Goal: Transaction & Acquisition: Download file/media

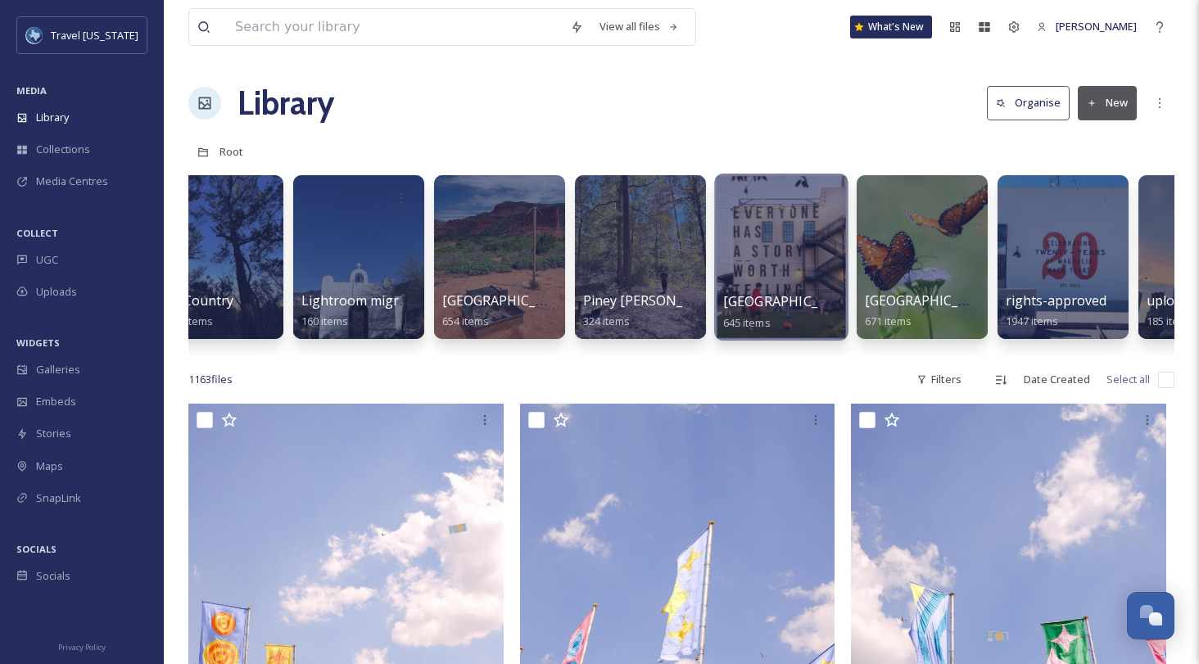
scroll to position [0, 423]
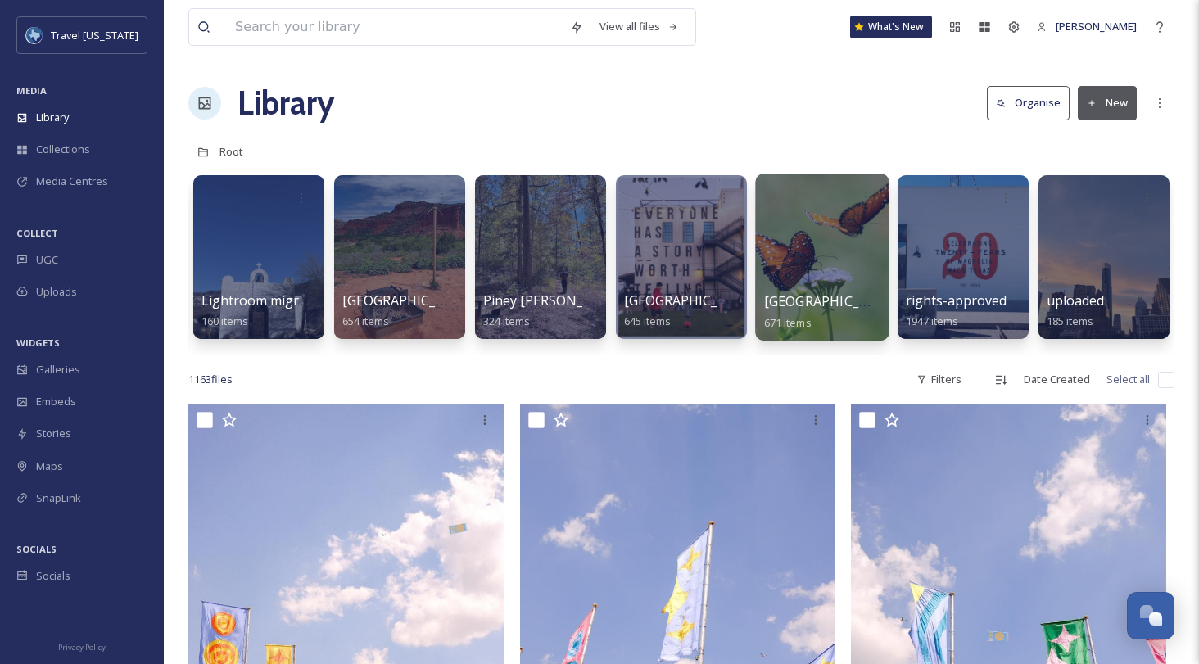
click at [821, 242] on div at bounding box center [821, 257] width 133 height 167
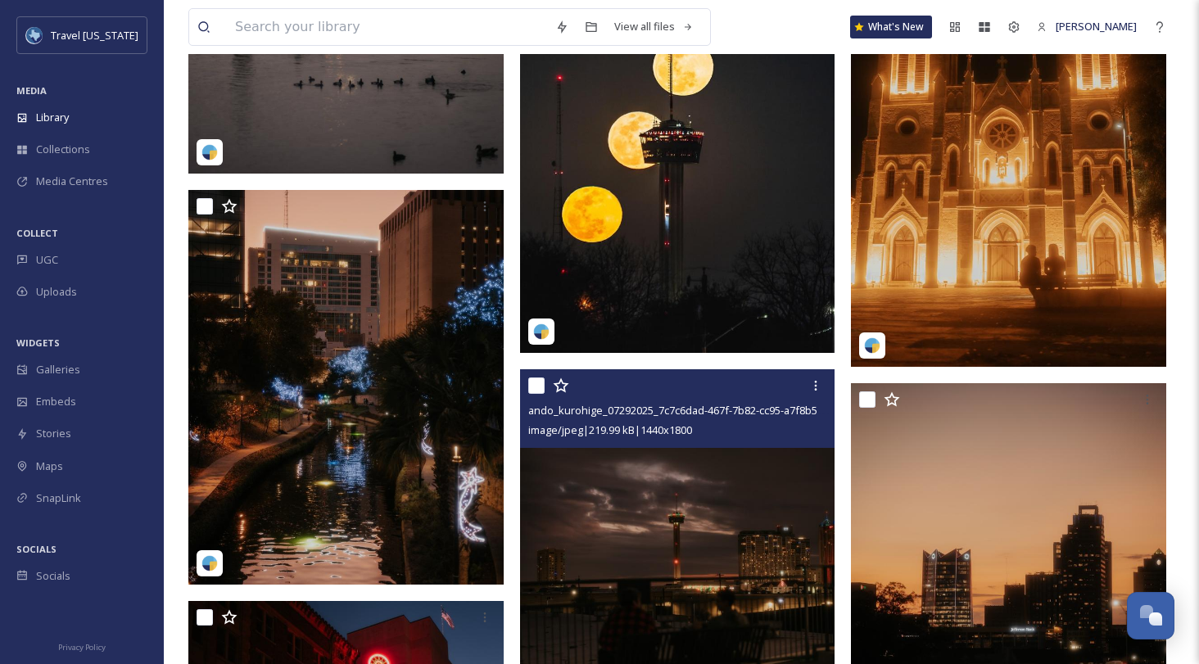
scroll to position [21233, 0]
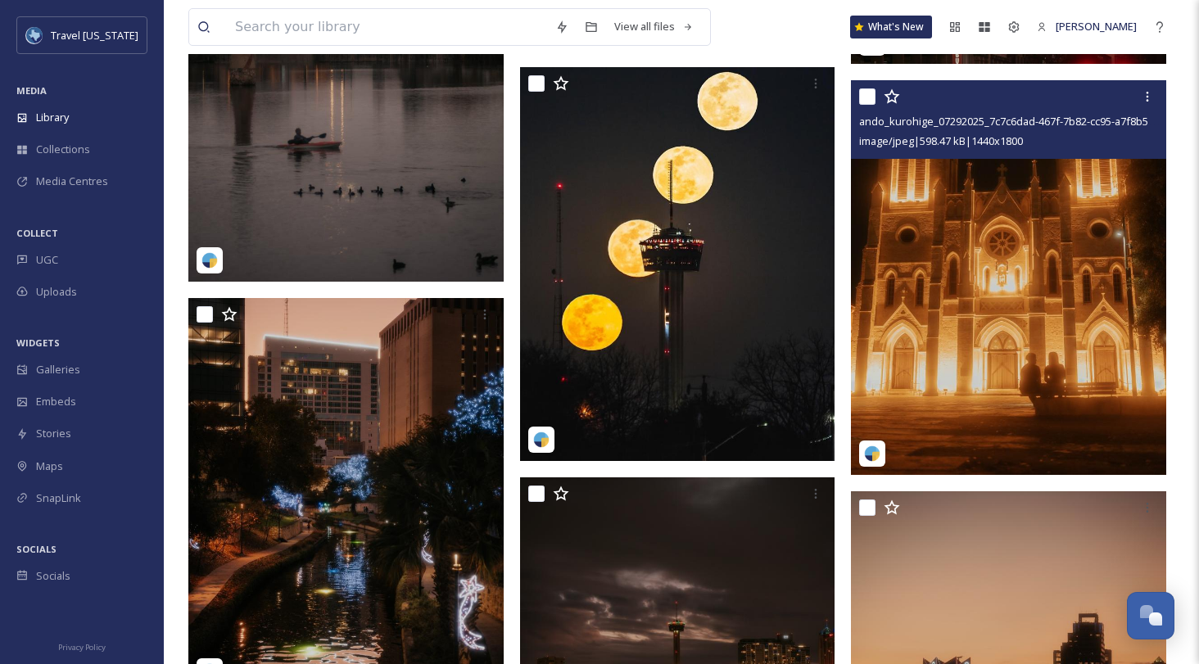
click at [930, 394] on img at bounding box center [1008, 277] width 315 height 394
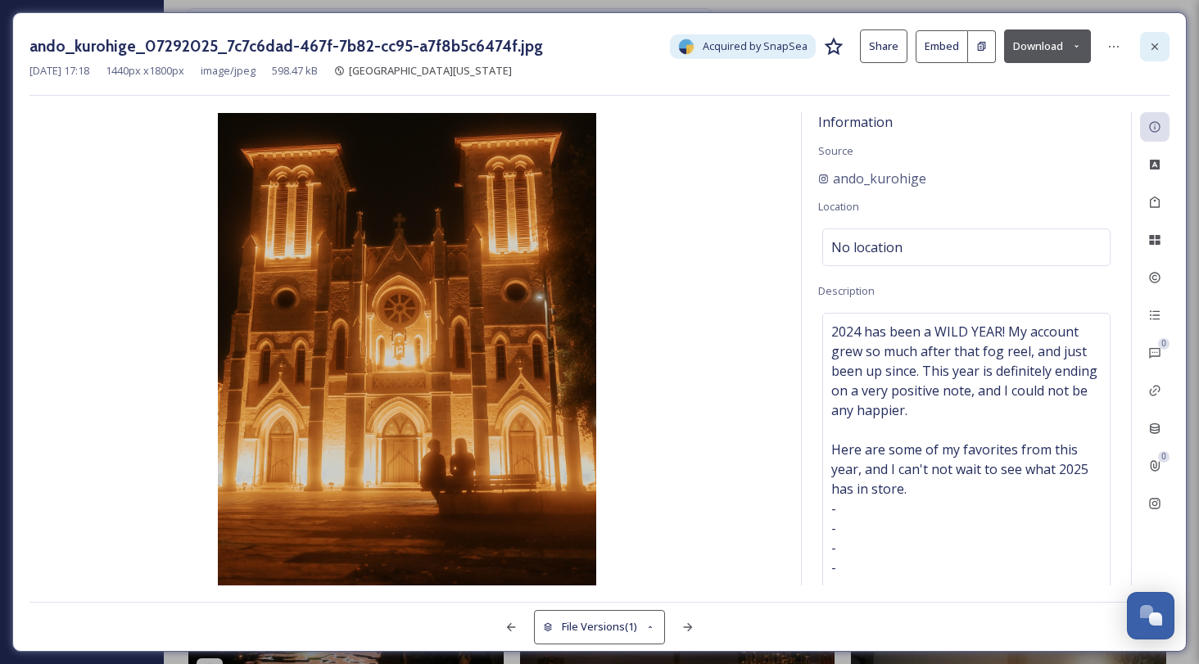
click at [1097, 47] on icon at bounding box center [1154, 46] width 13 height 13
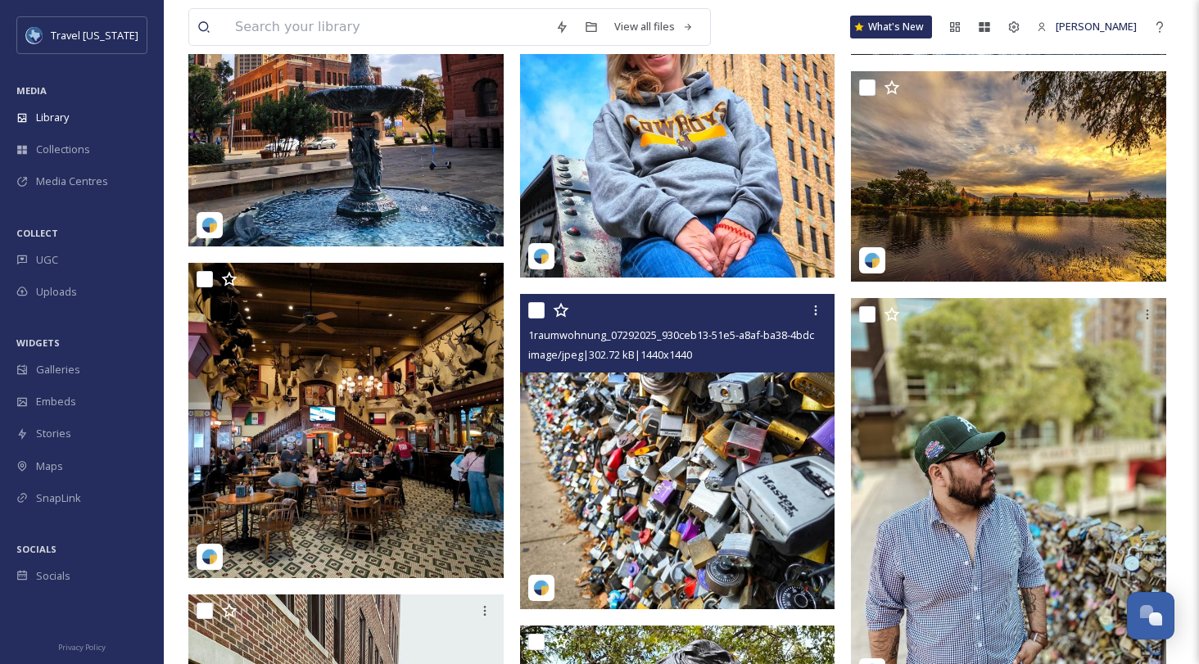
scroll to position [26773, 0]
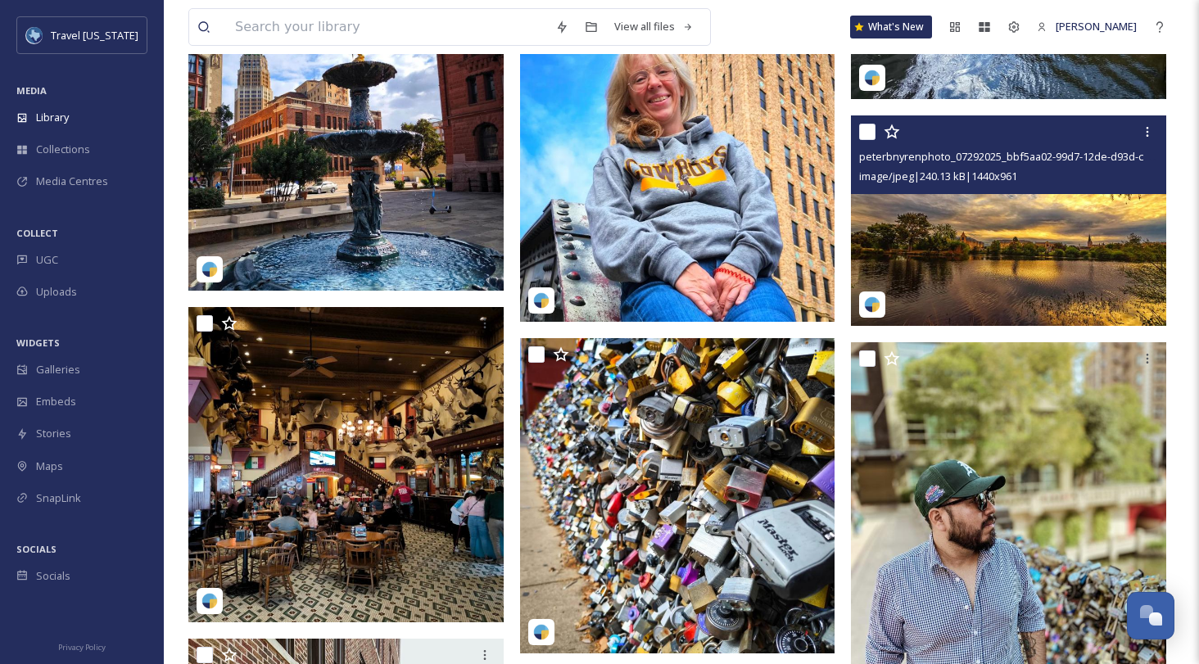
click at [907, 224] on img at bounding box center [1008, 220] width 315 height 210
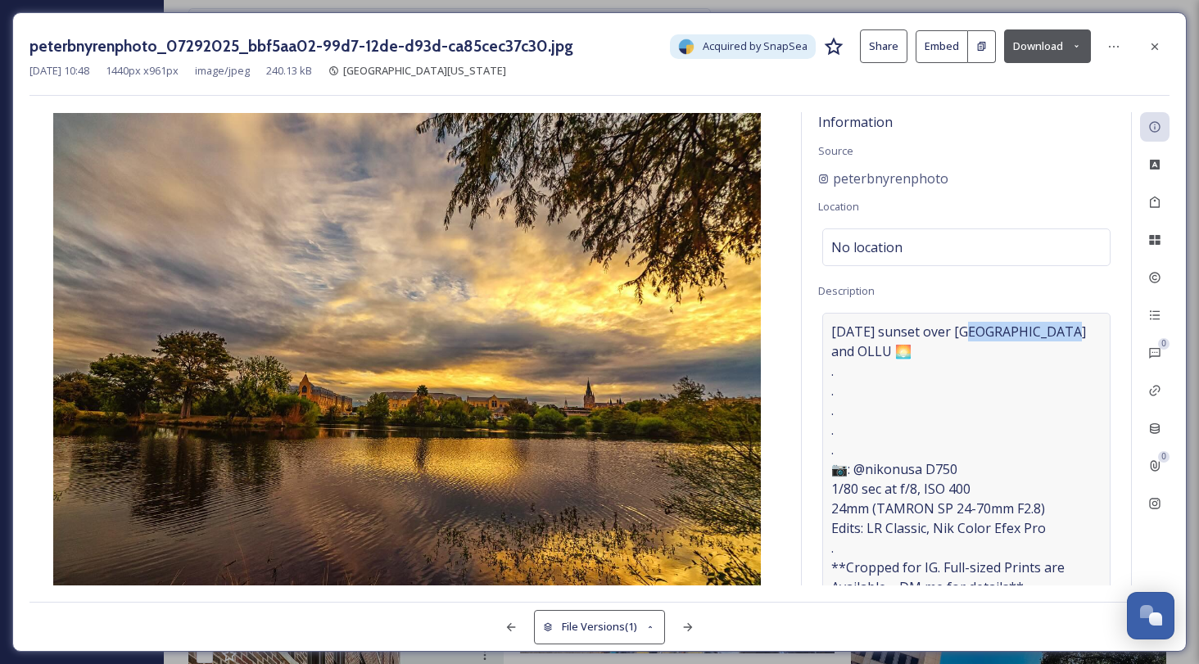
drag, startPoint x: 966, startPoint y: 330, endPoint x: 1060, endPoint y: 333, distance: 94.2
click at [1060, 333] on span "[DATE] sunset over [GEOGRAPHIC_DATA] and OLLU 🌅 . . . . . 📷: @nikonusa D750 1/8…" at bounding box center [966, 597] width 270 height 550
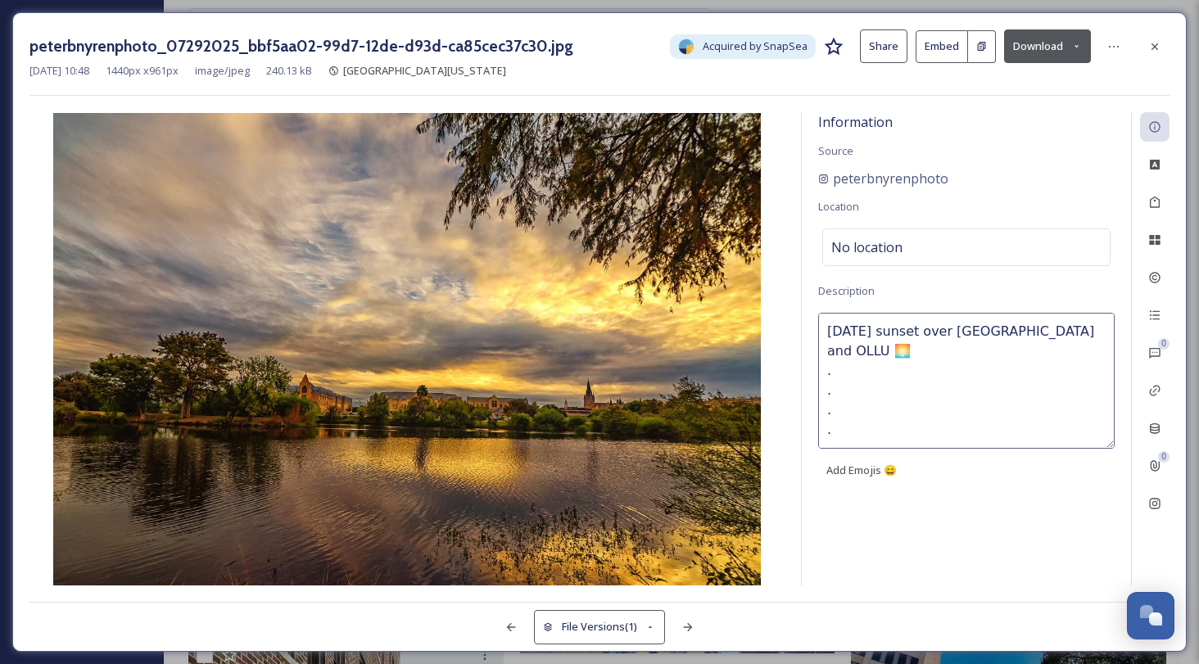
copy span "[GEOGRAPHIC_DATA]"
click at [1097, 44] on icon at bounding box center [1113, 46] width 13 height 13
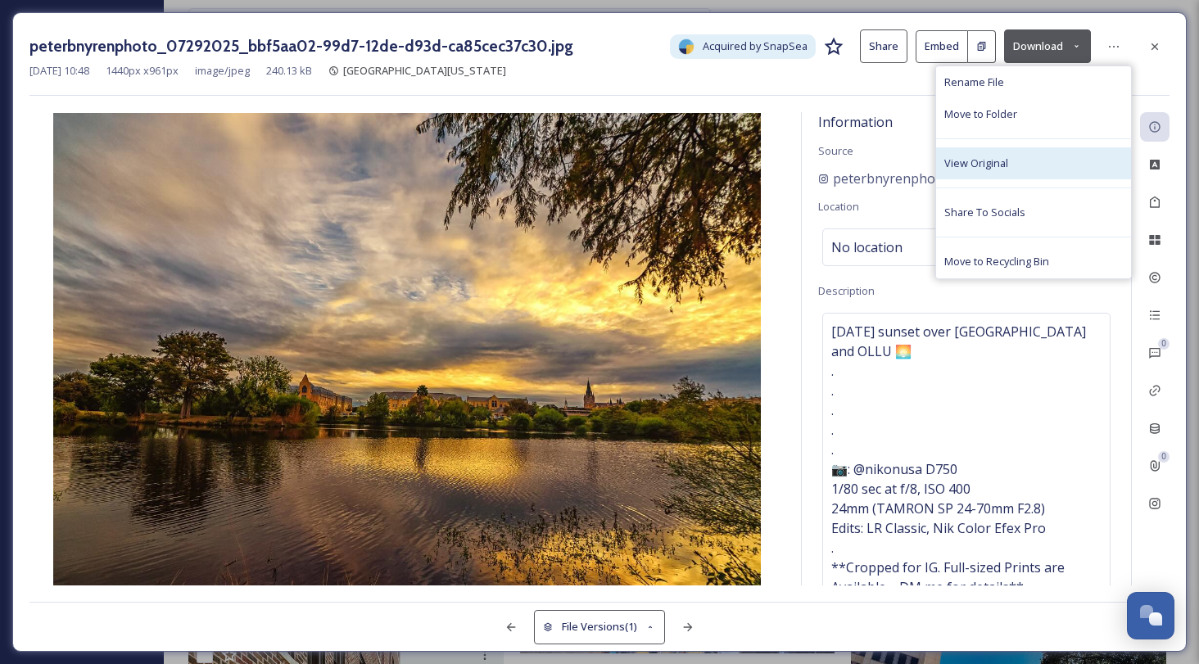
click at [989, 169] on span "View Original" at bounding box center [976, 164] width 64 height 16
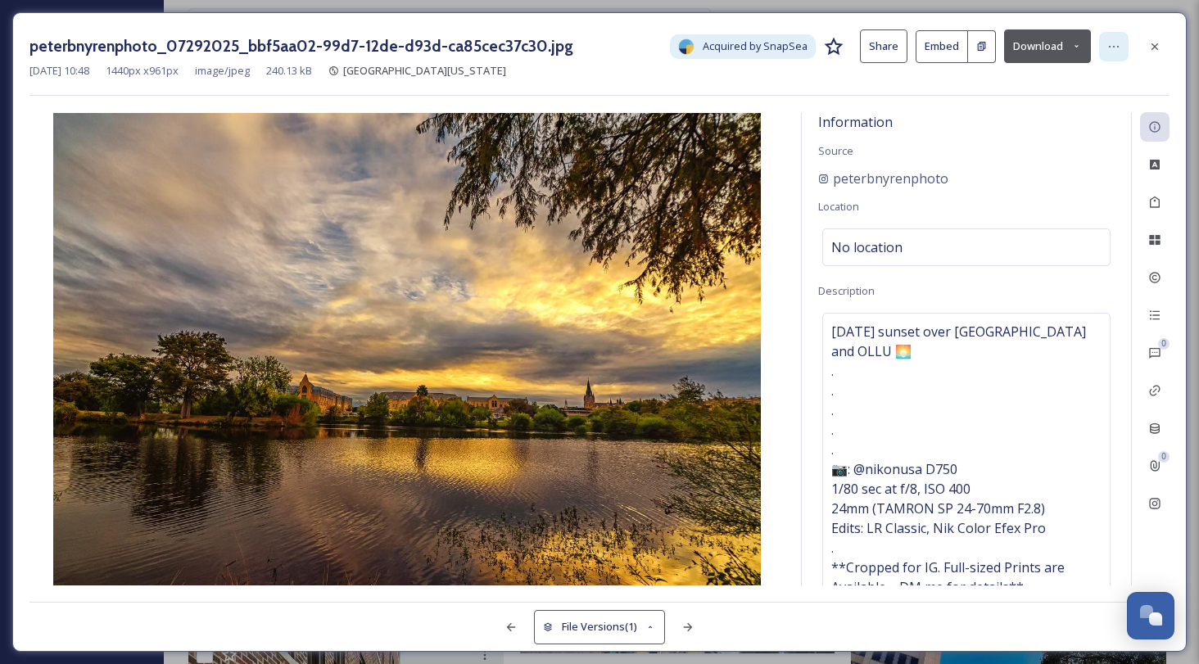
click at [1097, 50] on icon at bounding box center [1113, 46] width 13 height 13
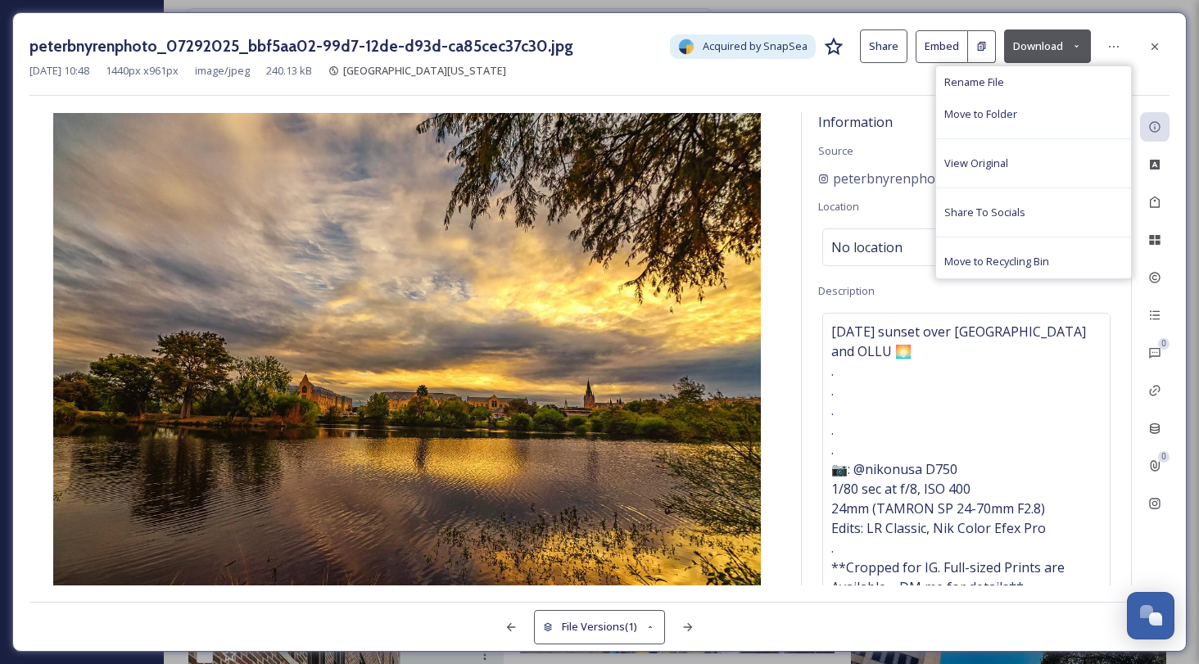
click at [1047, 46] on button "Download" at bounding box center [1047, 46] width 87 height 34
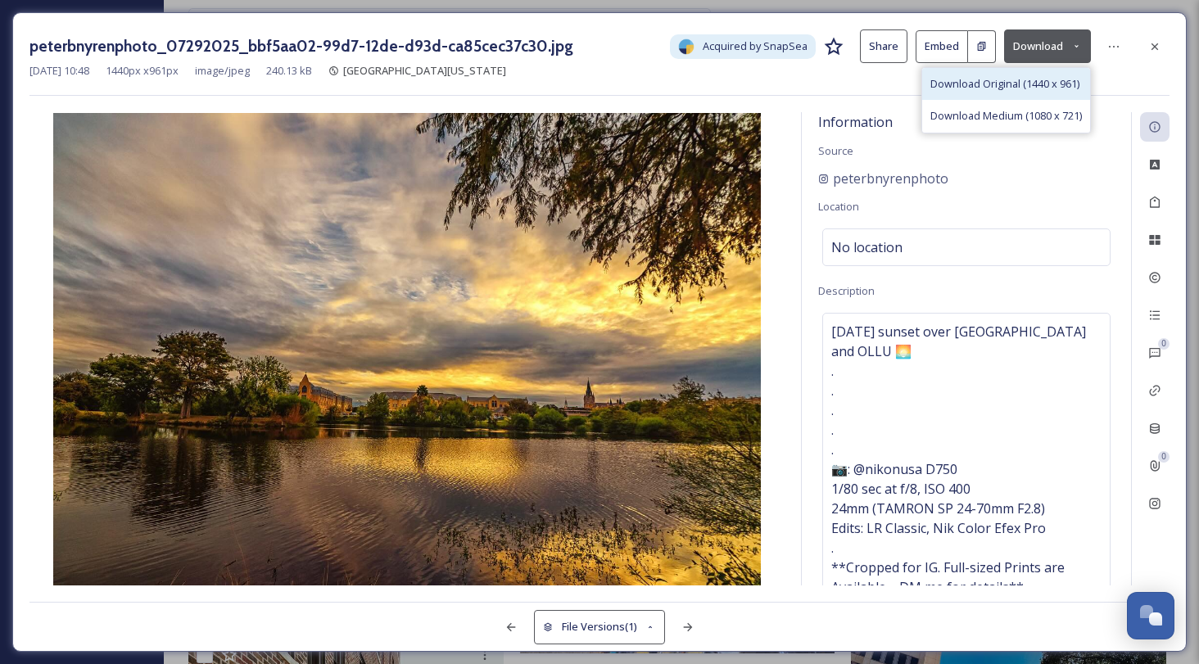
click at [1025, 84] on span "Download Original (1440 x 961)" at bounding box center [1004, 84] width 149 height 16
drag, startPoint x: 1152, startPoint y: 43, endPoint x: 1107, endPoint y: 82, distance: 58.6
click at [1097, 43] on icon at bounding box center [1155, 46] width 7 height 7
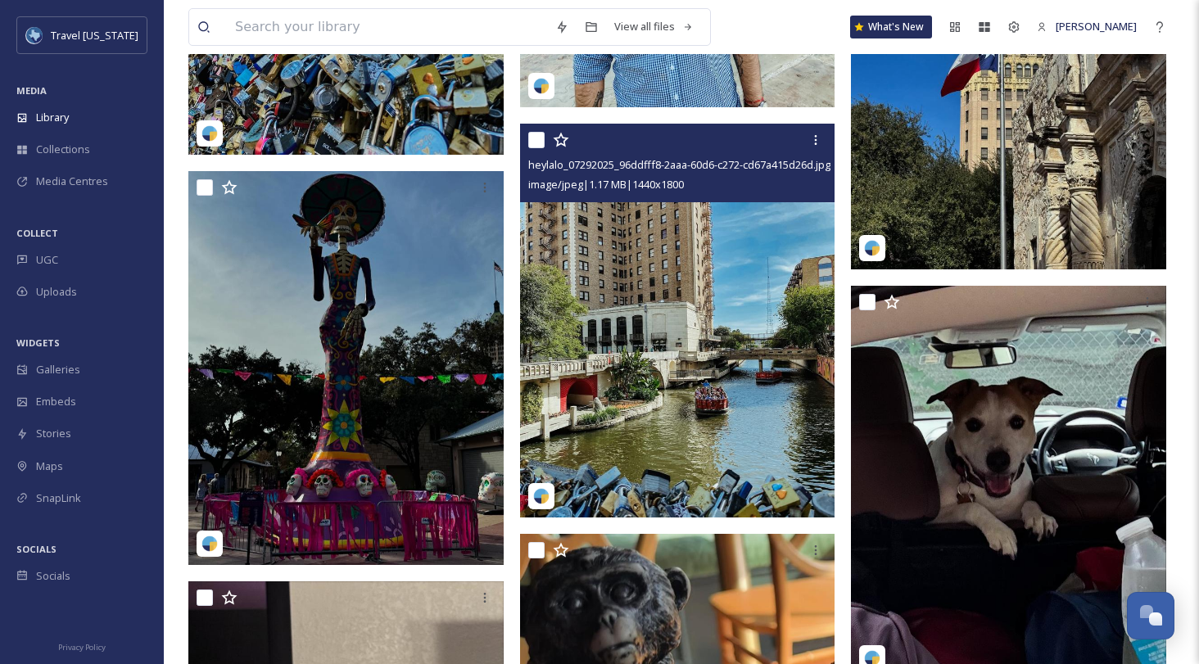
scroll to position [28124, 0]
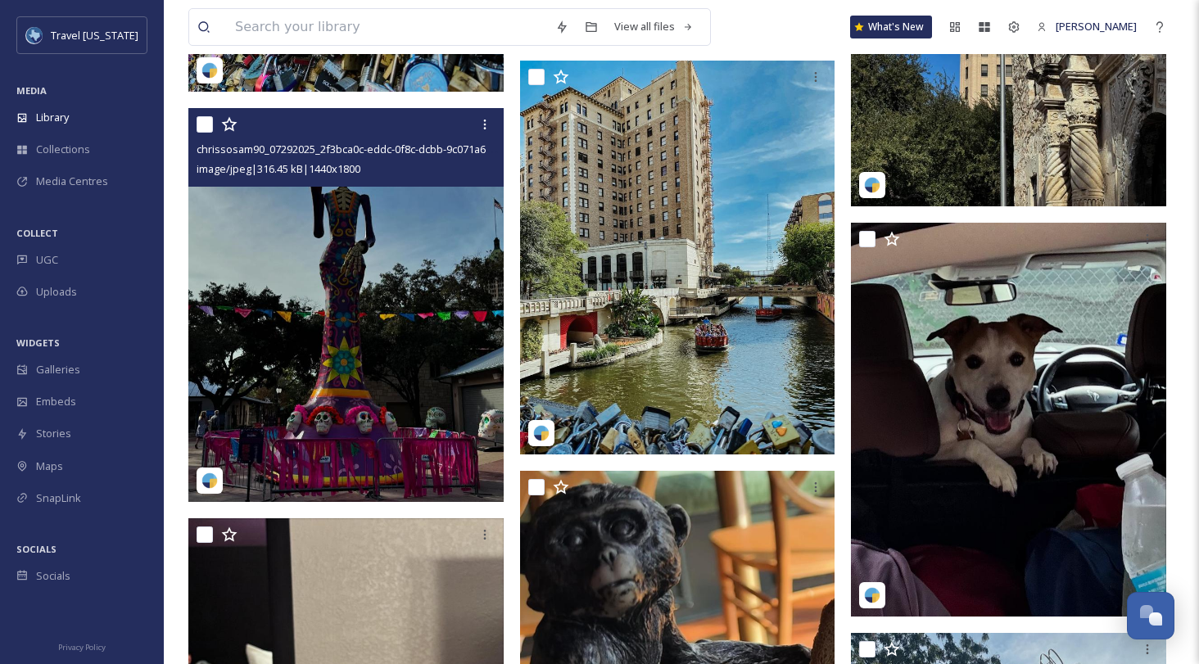
click at [319, 368] on img at bounding box center [345, 305] width 315 height 394
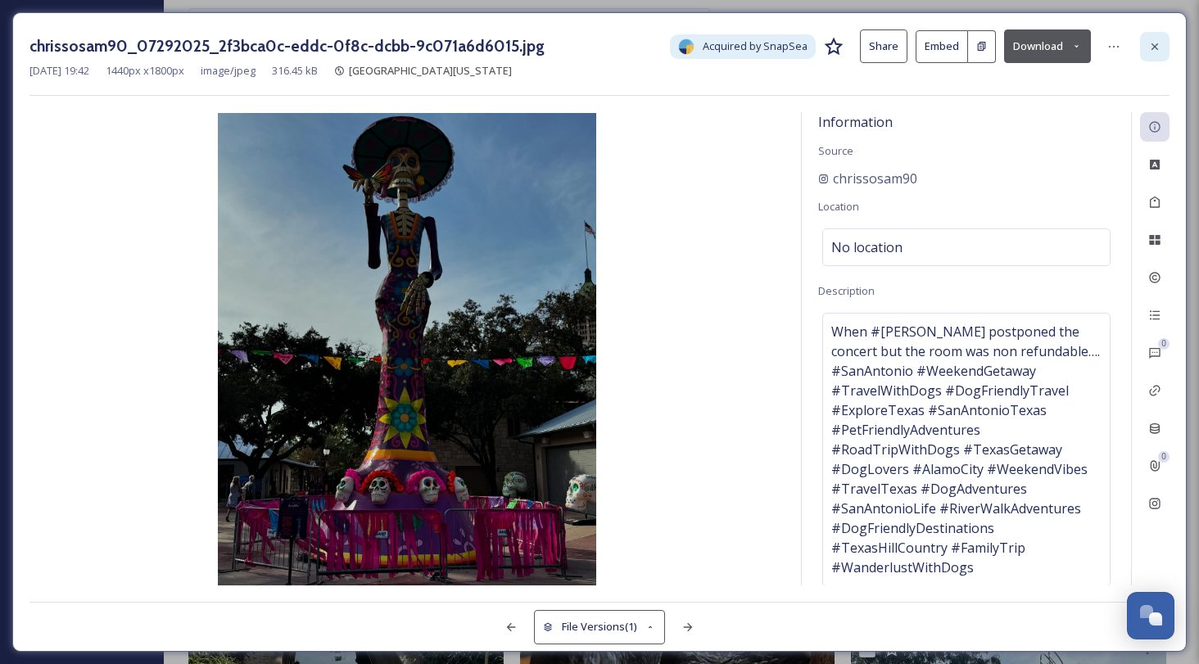
click at [1097, 53] on div at bounding box center [1154, 46] width 29 height 29
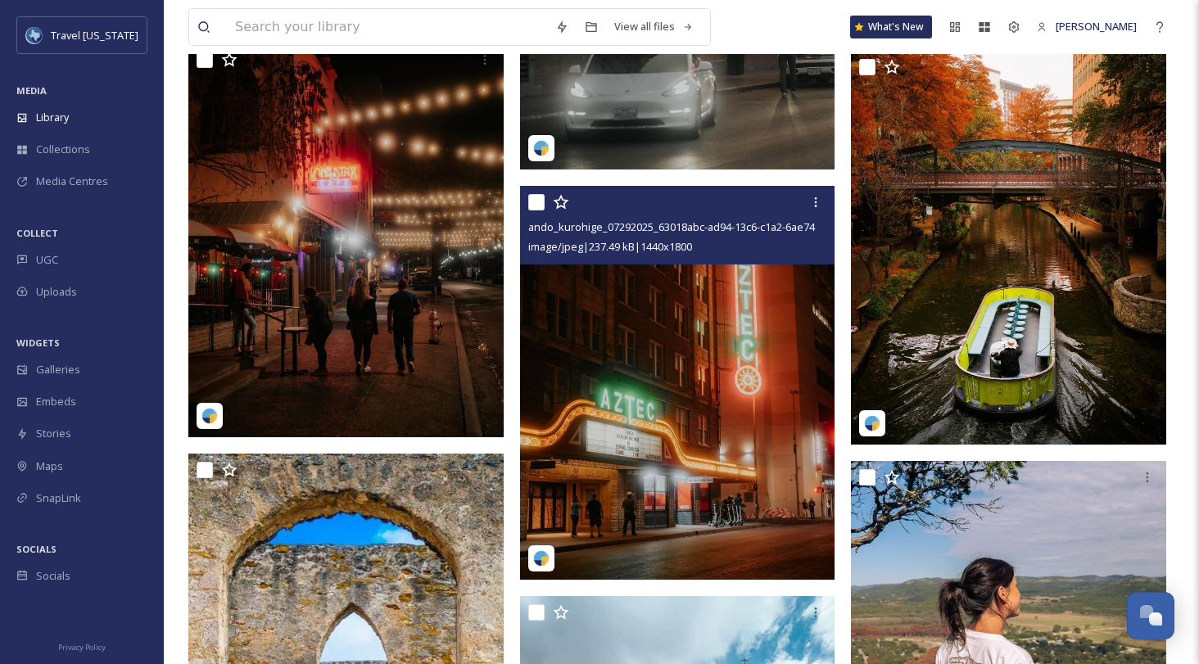
scroll to position [49077, 0]
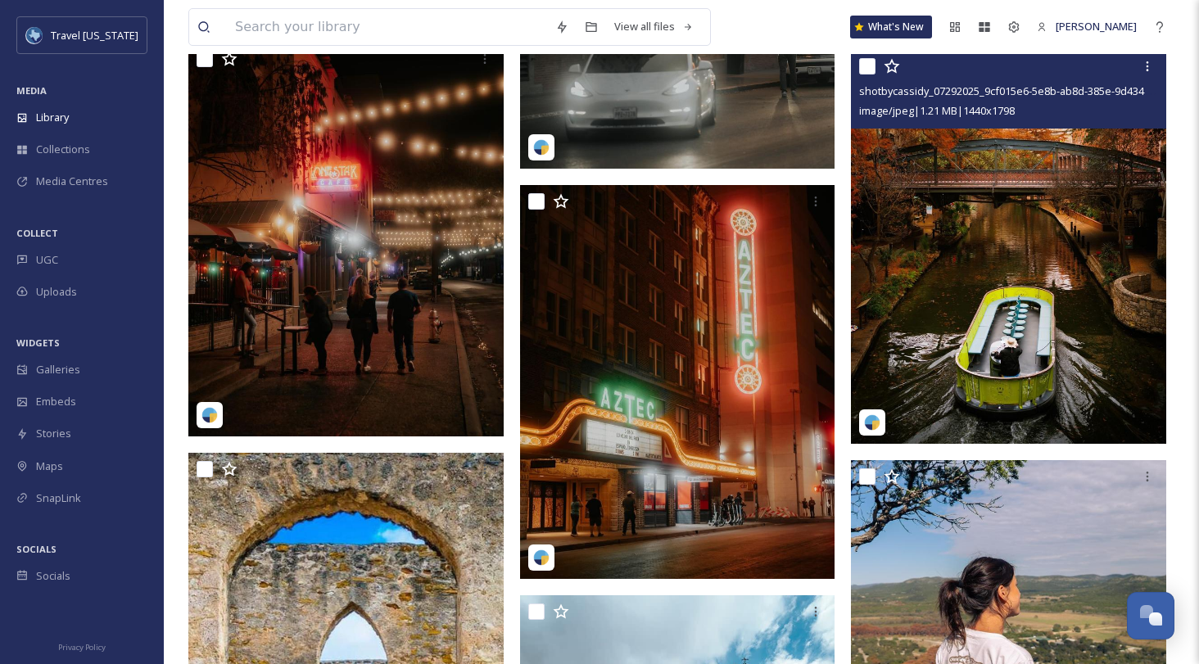
click at [995, 264] on img at bounding box center [1008, 247] width 315 height 394
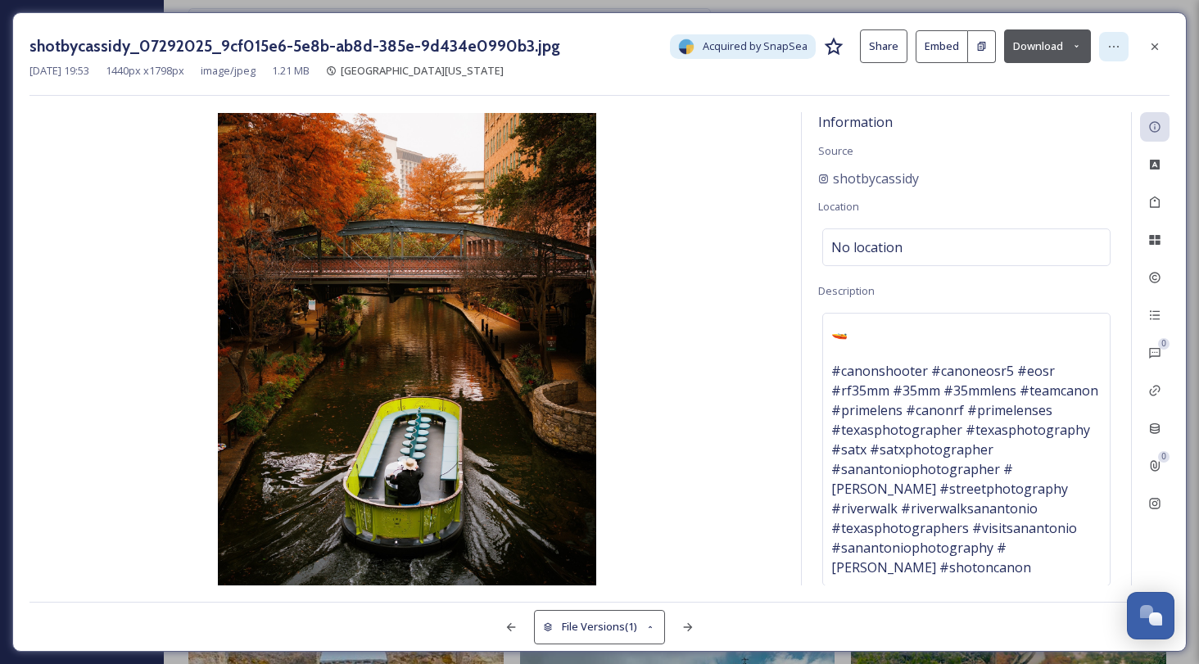
click at [1097, 42] on icon at bounding box center [1113, 46] width 13 height 13
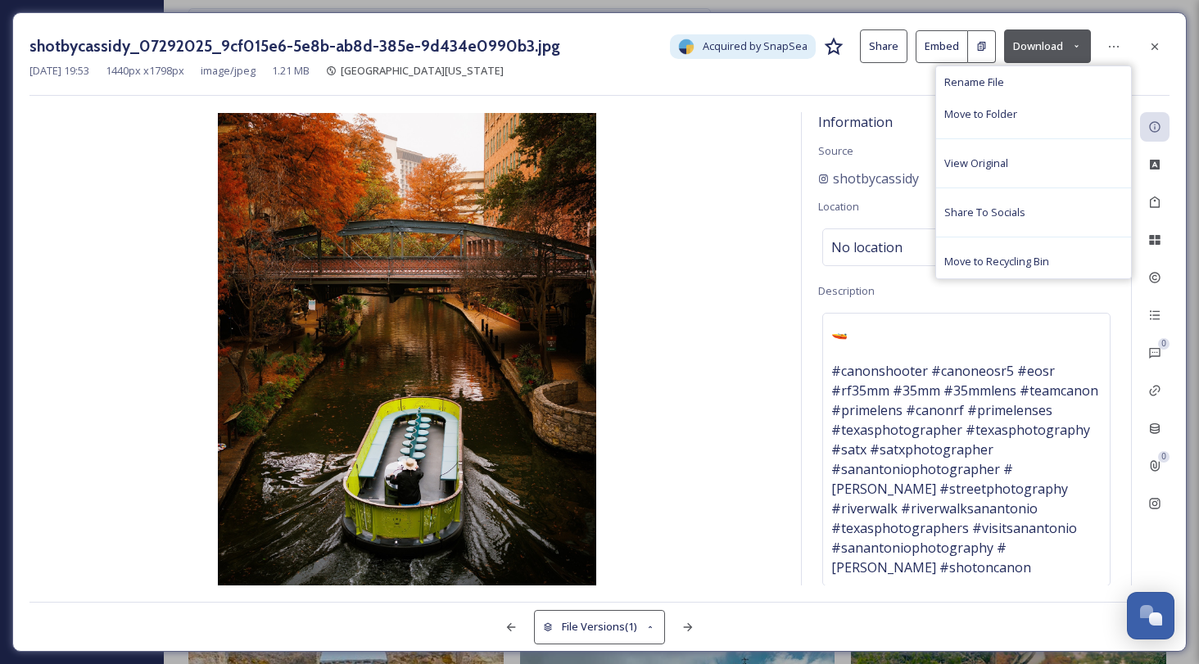
click at [1056, 21] on div "shotbycassidy_07292025_9cf015e6-5e8b-ab8d-385e-9d434e0990b3.jpg Acquired by Sna…" at bounding box center [599, 332] width 1174 height 640
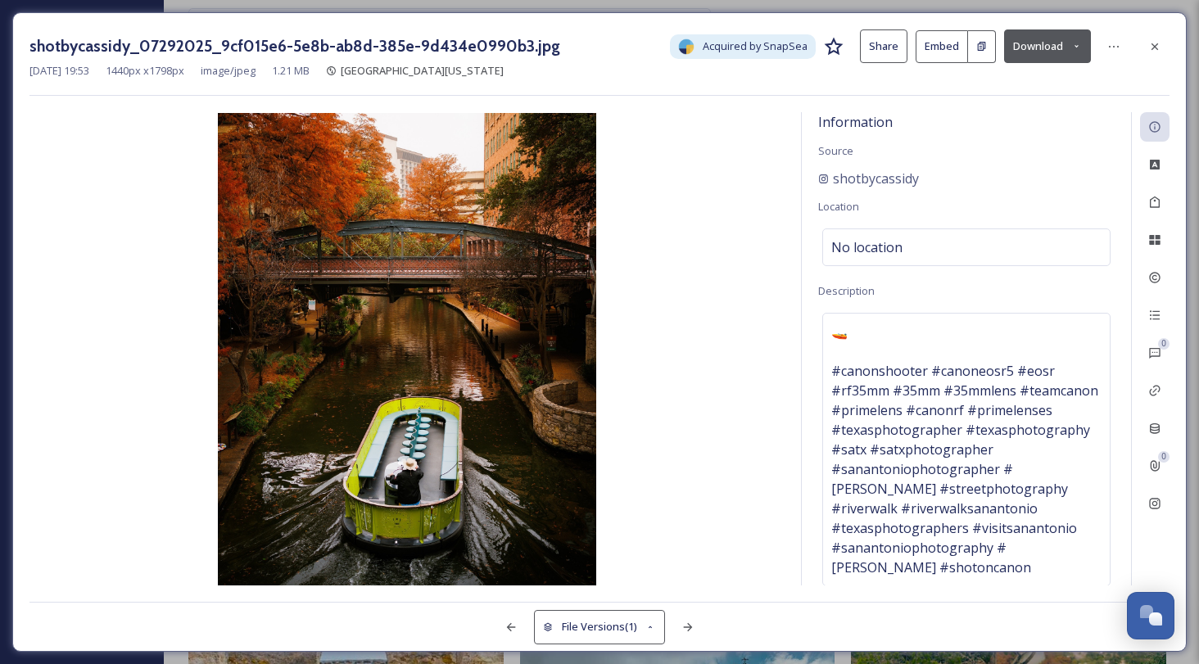
click at [1045, 39] on button "Download" at bounding box center [1047, 46] width 87 height 34
drag, startPoint x: 1012, startPoint y: 88, endPoint x: 1020, endPoint y: 84, distance: 8.4
click at [1015, 87] on span "Download Original (1440 x 1798)" at bounding box center [1004, 84] width 155 height 16
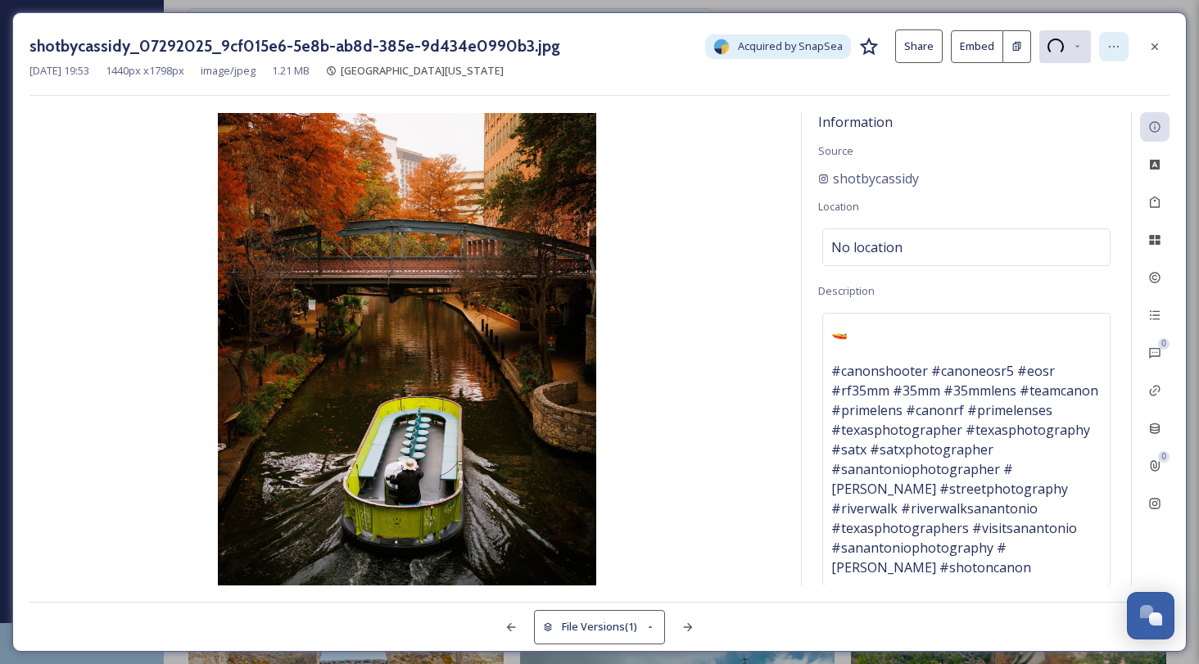
drag, startPoint x: 1112, startPoint y: 50, endPoint x: 1107, endPoint y: 59, distance: 10.3
click at [1097, 51] on icon at bounding box center [1113, 46] width 13 height 13
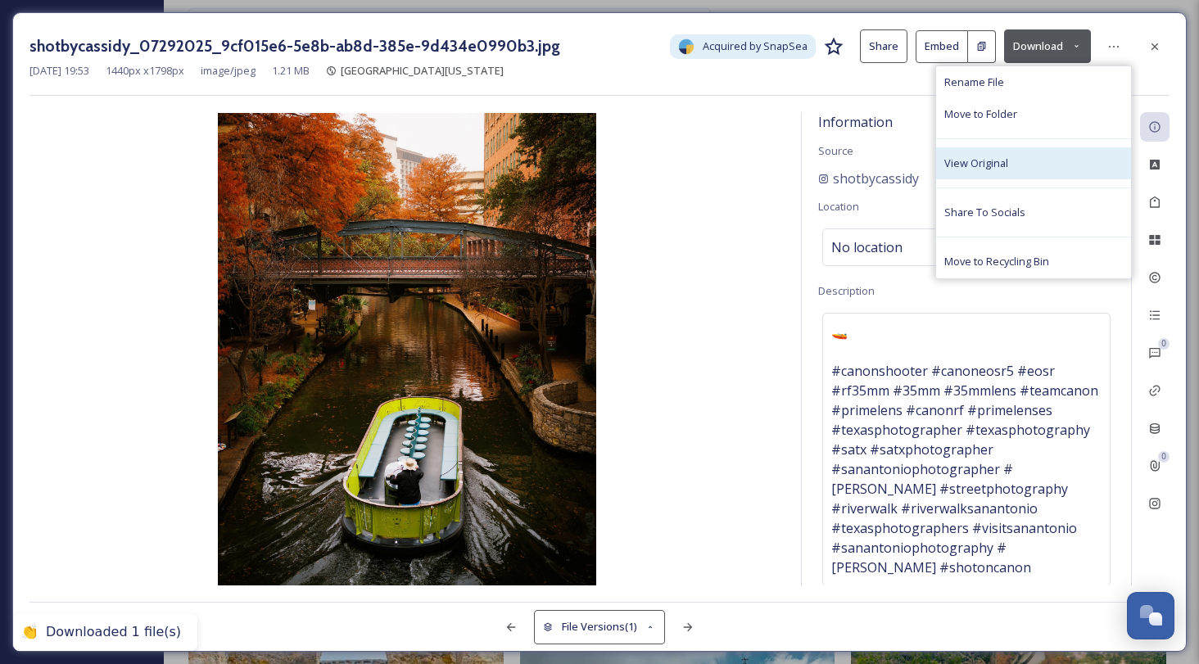
click at [985, 170] on span "View Original" at bounding box center [976, 164] width 64 height 16
